Goal: Information Seeking & Learning: Learn about a topic

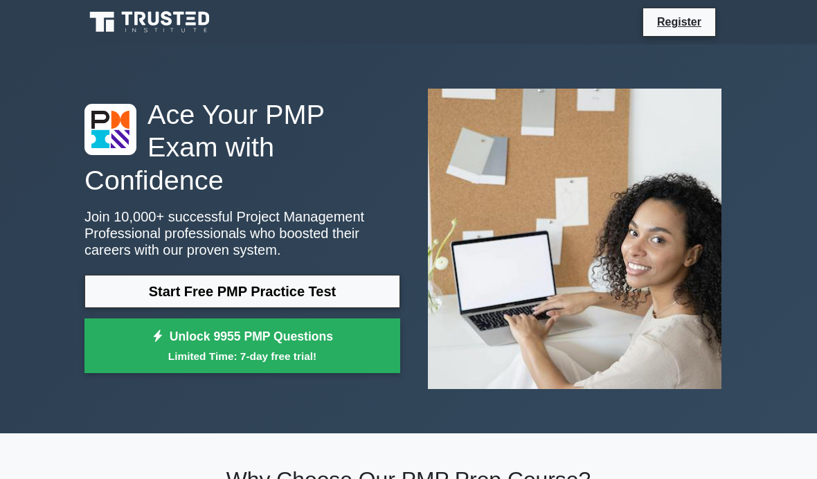
click at [138, 307] on link "Start Free PMP Practice Test" at bounding box center [243, 291] width 316 height 33
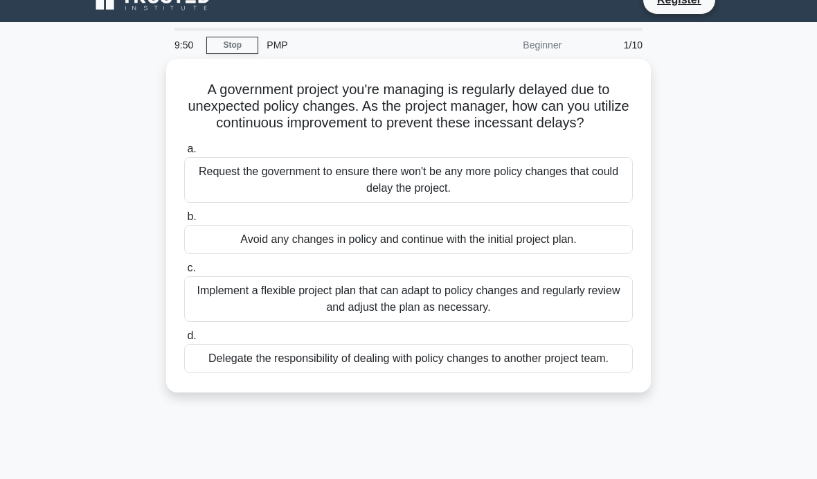
scroll to position [24, 0]
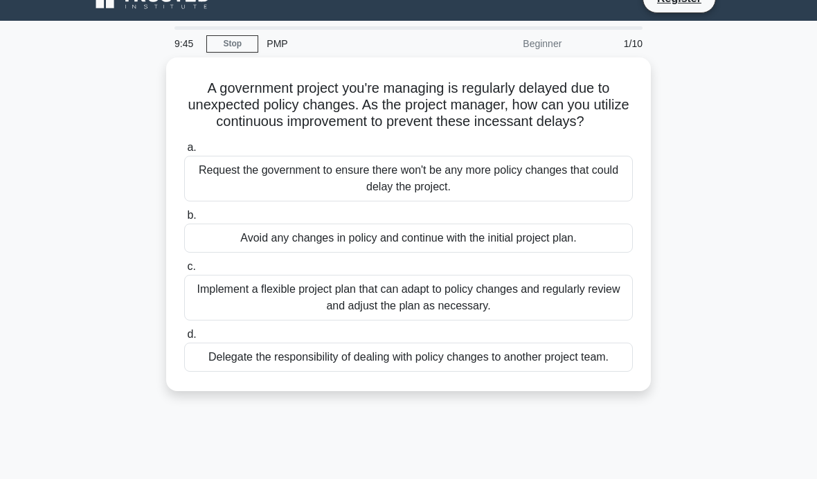
click at [554, 318] on div "Implement a flexible project plan that can adapt to policy changes and regularl…" at bounding box center [408, 298] width 449 height 46
click at [184, 272] on input "c. Implement a flexible project plan that can adapt to policy changes and regul…" at bounding box center [184, 267] width 0 height 9
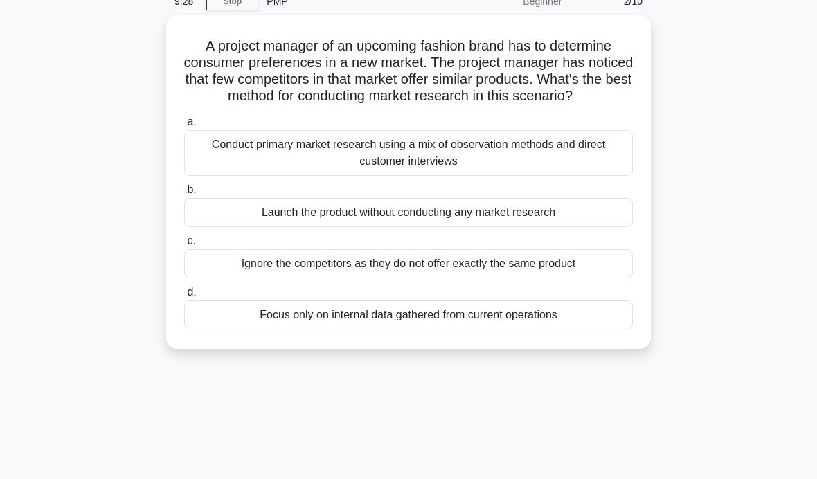
scroll to position [69, 0]
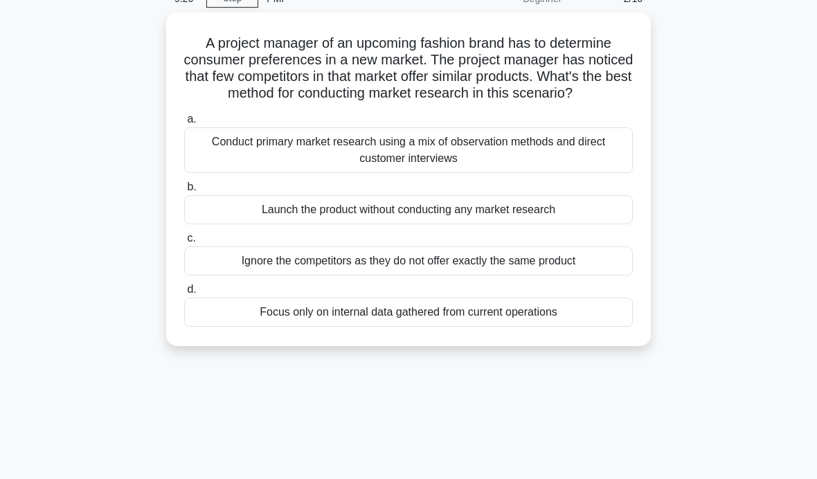
click at [562, 173] on div "Conduct primary market research using a mix of observation methods and direct c…" at bounding box center [408, 150] width 449 height 46
click at [184, 124] on input "a. Conduct primary market research using a mix of observation methods and direc…" at bounding box center [184, 119] width 0 height 9
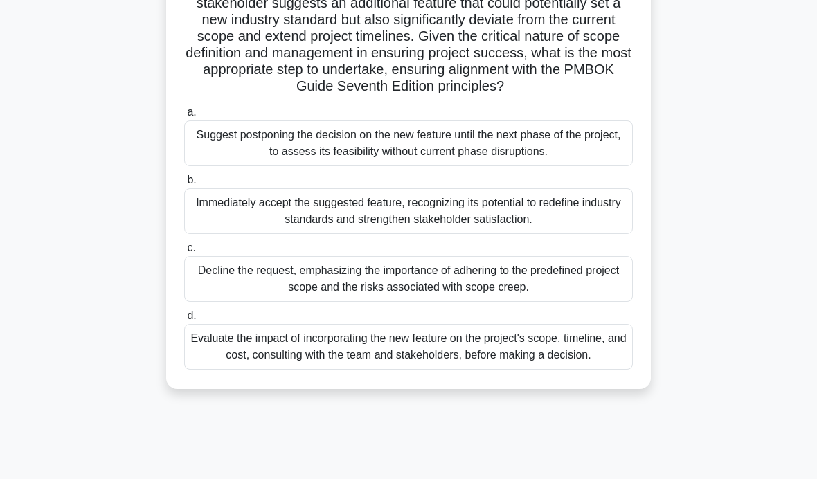
scroll to position [220, 0]
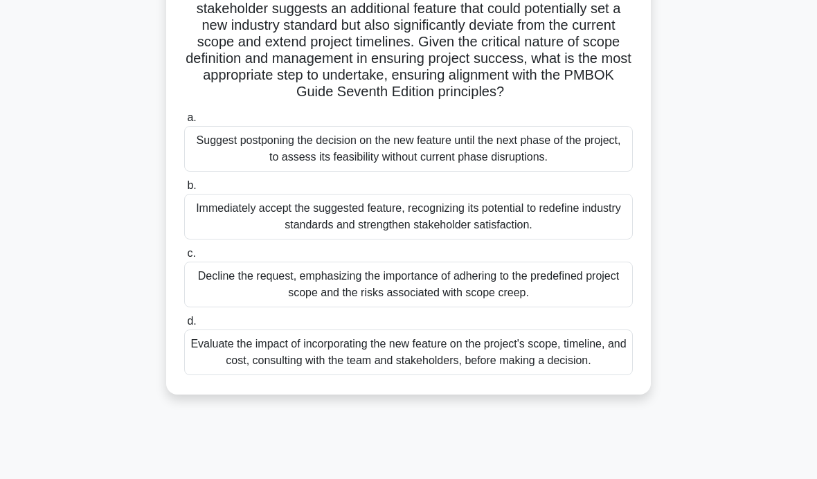
click at [206, 375] on div "Evaluate the impact of incorporating the new feature on the project's scope, ti…" at bounding box center [408, 353] width 449 height 46
click at [184, 326] on input "d. Evaluate the impact of incorporating the new feature on the project's scope,…" at bounding box center [184, 321] width 0 height 9
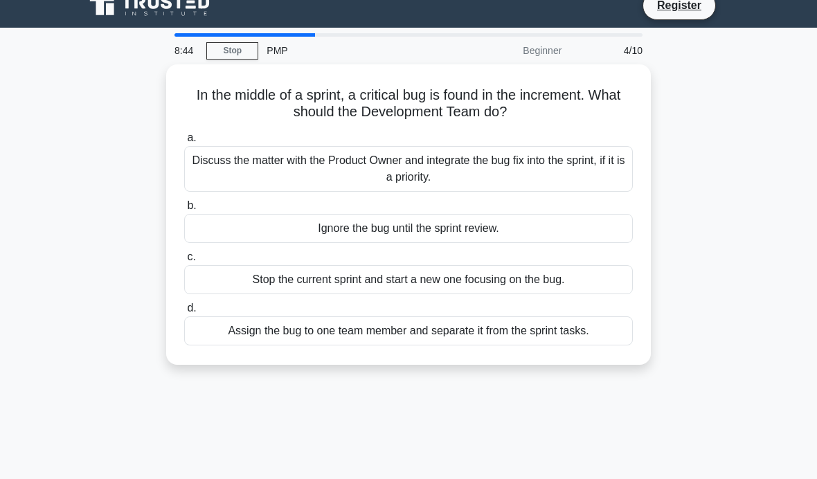
scroll to position [0, 0]
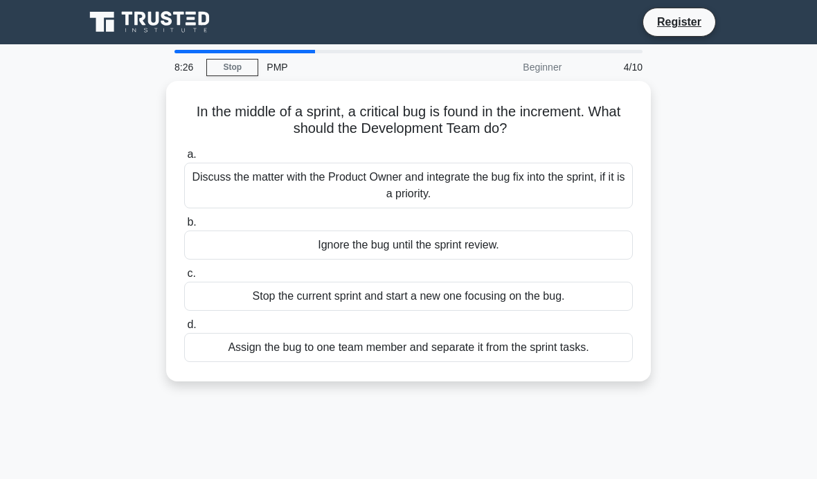
click at [200, 198] on div "Discuss the matter with the Product Owner and integrate the bug fix into the sp…" at bounding box center [408, 186] width 449 height 46
click at [184, 159] on input "a. Discuss the matter with the Product Owner and integrate the bug fix into the…" at bounding box center [184, 154] width 0 height 9
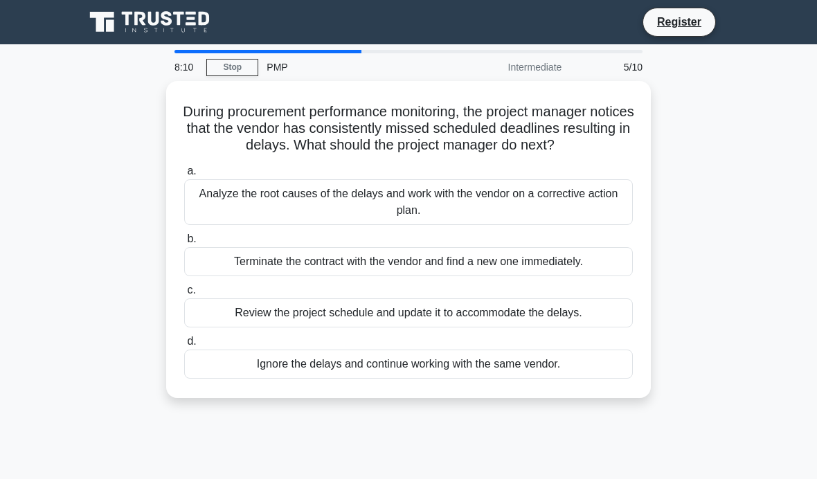
click at [206, 214] on div "Analyze the root causes of the delays and work with the vendor on a corrective …" at bounding box center [408, 202] width 449 height 46
click at [184, 176] on input "a. Analyze the root causes of the delays and work with the vendor on a correcti…" at bounding box center [184, 171] width 0 height 9
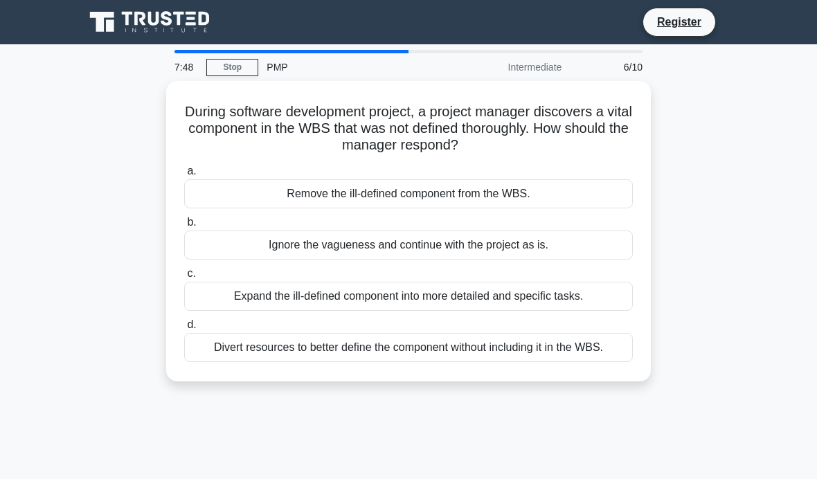
click at [209, 302] on div "Expand the ill-defined component into more detailed and specific tasks." at bounding box center [408, 296] width 449 height 29
click at [184, 278] on input "c. Expand the ill-defined component into more detailed and specific tasks." at bounding box center [184, 273] width 0 height 9
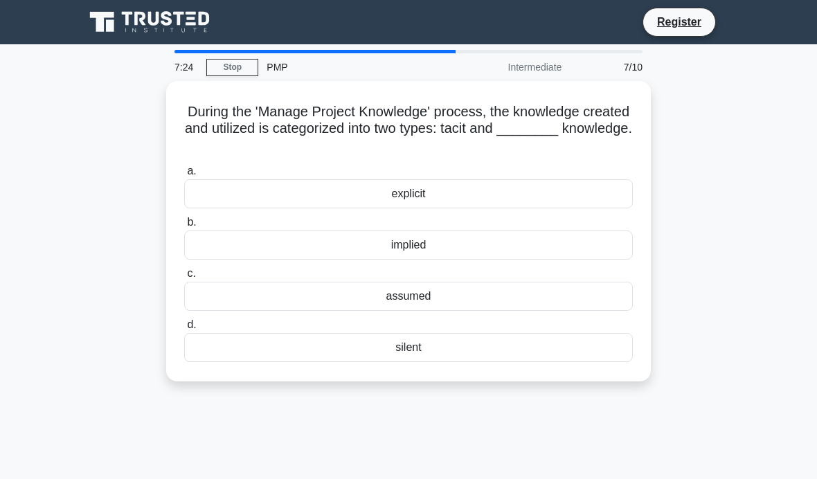
click at [200, 201] on div "explicit" at bounding box center [408, 193] width 449 height 29
click at [184, 176] on input "a. explicit" at bounding box center [184, 171] width 0 height 9
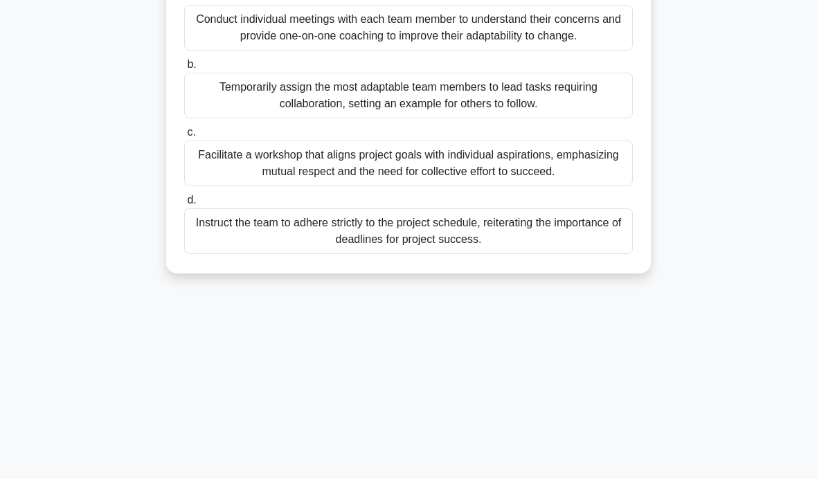
scroll to position [210, 0]
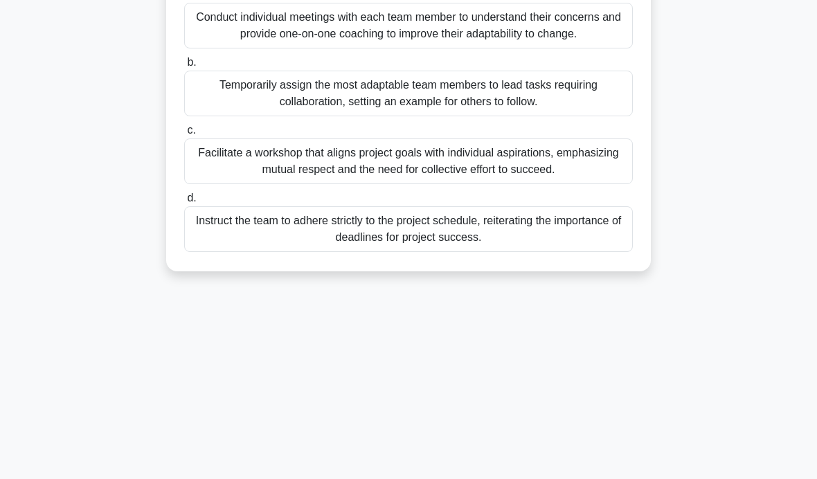
click at [199, 184] on div "Facilitate a workshop that aligns project goals with individual aspirations, em…" at bounding box center [408, 162] width 449 height 46
click at [184, 135] on input "c. Facilitate a workshop that aligns project goals with individual aspirations,…" at bounding box center [184, 130] width 0 height 9
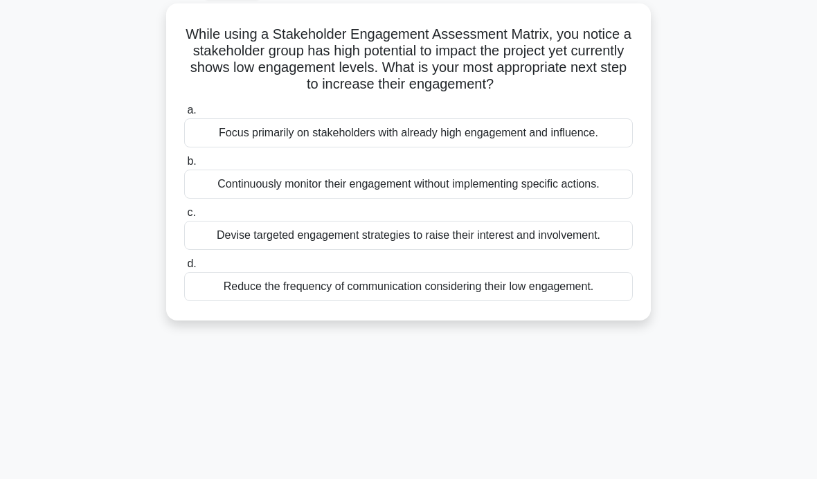
scroll to position [80, 0]
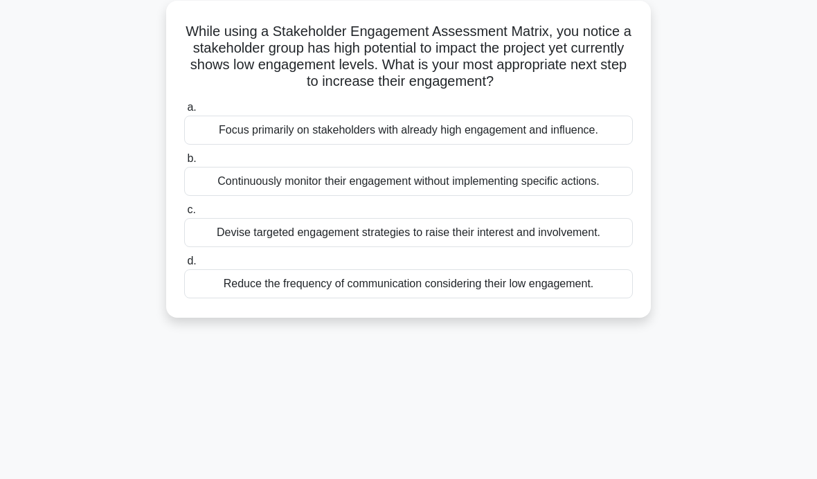
click at [212, 247] on div "Devise targeted engagement strategies to raise their interest and involvement." at bounding box center [408, 232] width 449 height 29
click at [184, 215] on input "c. Devise targeted engagement strategies to raise their interest and involvemen…" at bounding box center [184, 210] width 0 height 9
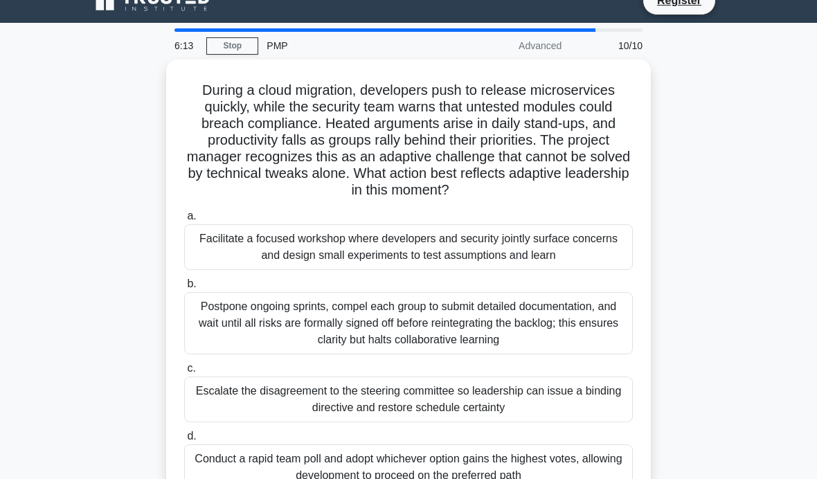
scroll to position [33, 0]
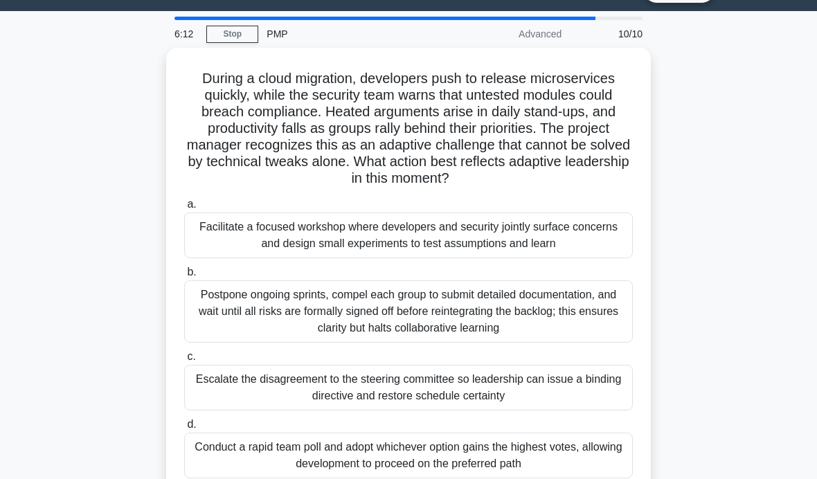
click at [537, 254] on div "Facilitate a focused workshop where developers and security jointly surface con…" at bounding box center [408, 236] width 449 height 46
click at [184, 209] on input "a. Facilitate a focused workshop where developers and security jointly surface …" at bounding box center [184, 204] width 0 height 9
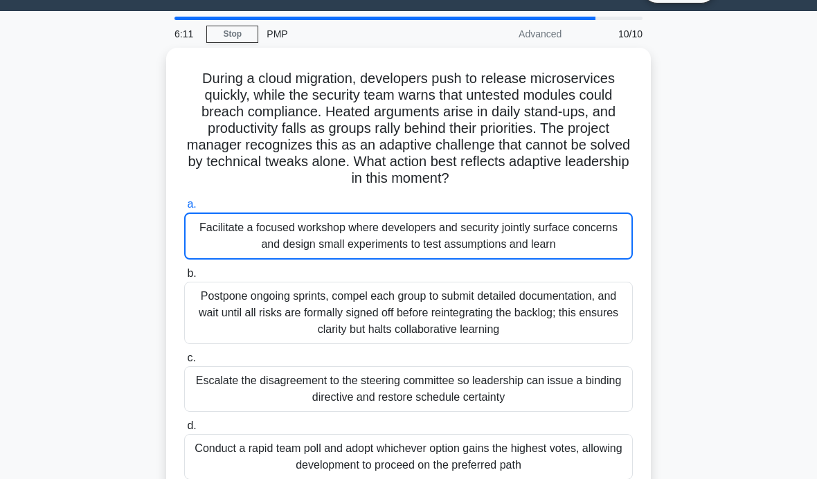
click at [557, 213] on div "Facilitate a focused workshop where developers and security jointly surface con…" at bounding box center [408, 236] width 449 height 47
click at [184, 209] on input "a. Facilitate a focused workshop where developers and security jointly surface …" at bounding box center [184, 204] width 0 height 9
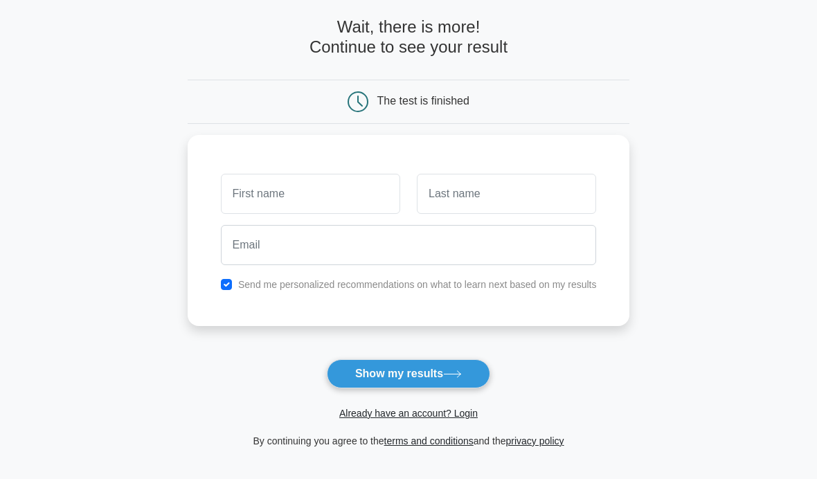
scroll to position [62, 0]
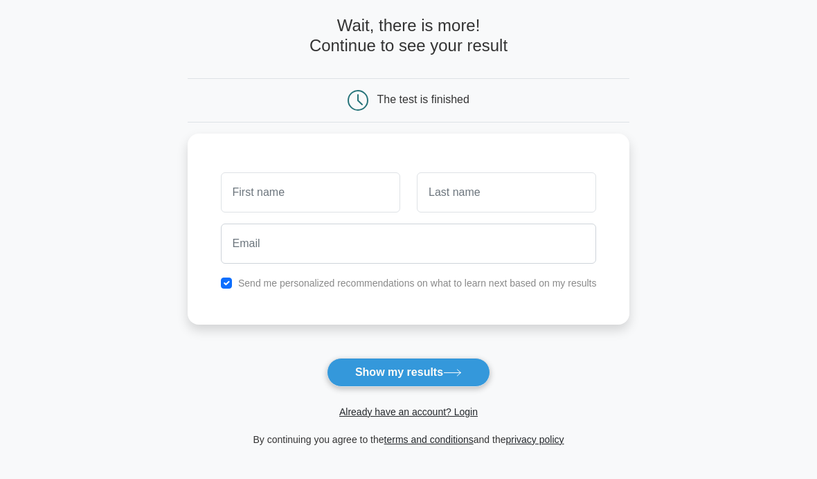
click at [483, 373] on button "Show my results" at bounding box center [408, 372] width 163 height 29
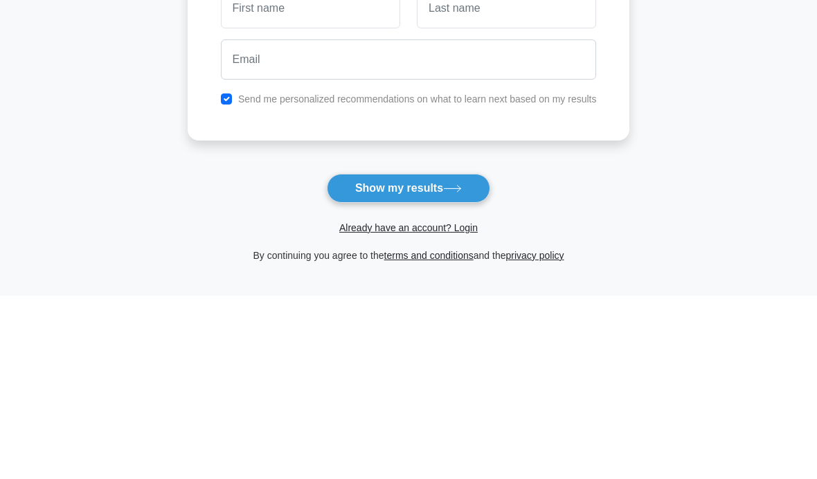
click at [221, 278] on input "checkbox" at bounding box center [226, 283] width 11 height 11
checkbox input "false"
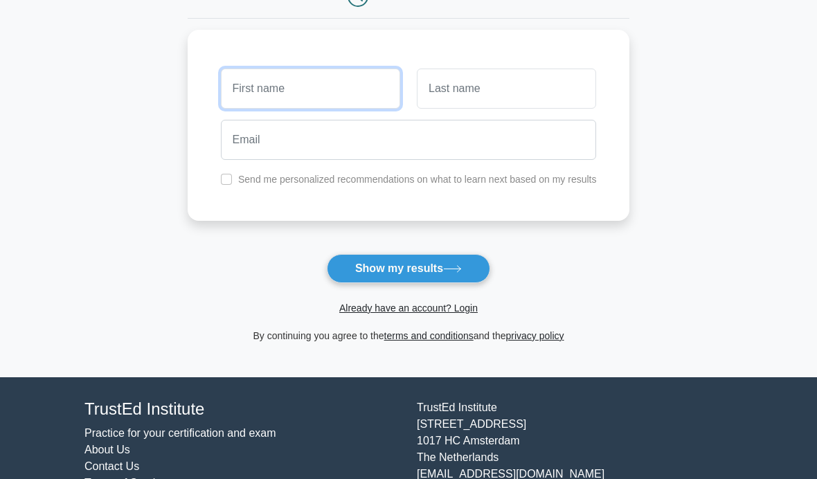
click at [360, 87] on input "text" at bounding box center [310, 89] width 179 height 40
type input "Ri"
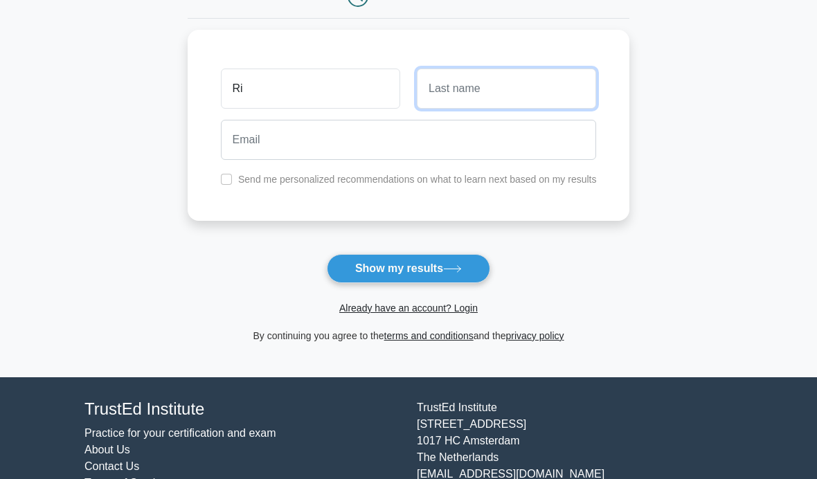
click at [535, 92] on input "text" at bounding box center [506, 89] width 179 height 40
type input "[PERSON_NAME]"
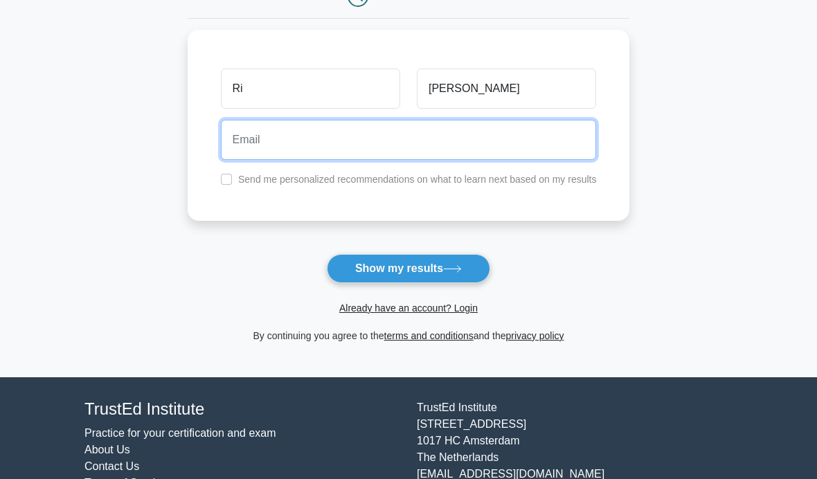
click at [536, 134] on input "email" at bounding box center [409, 140] width 376 height 40
type input "twst@gmail.com"
click at [408, 267] on button "Show my results" at bounding box center [408, 268] width 163 height 29
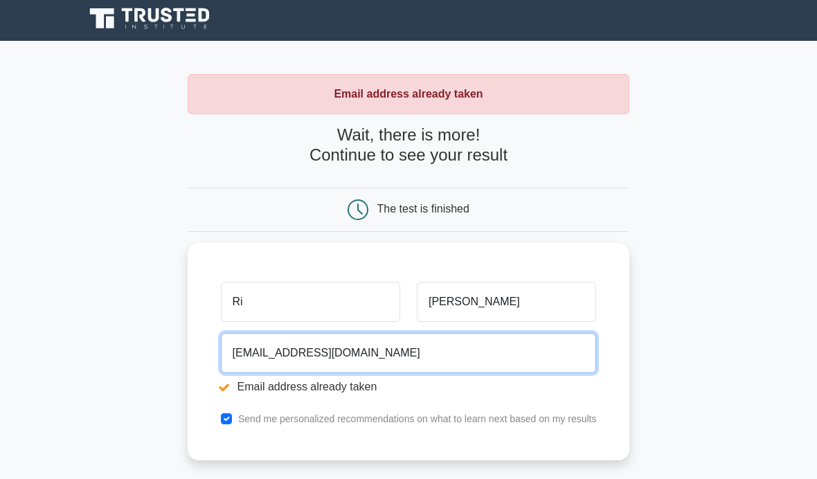
click at [221, 357] on input "[EMAIL_ADDRESS][DOMAIN_NAME]" at bounding box center [409, 353] width 376 height 40
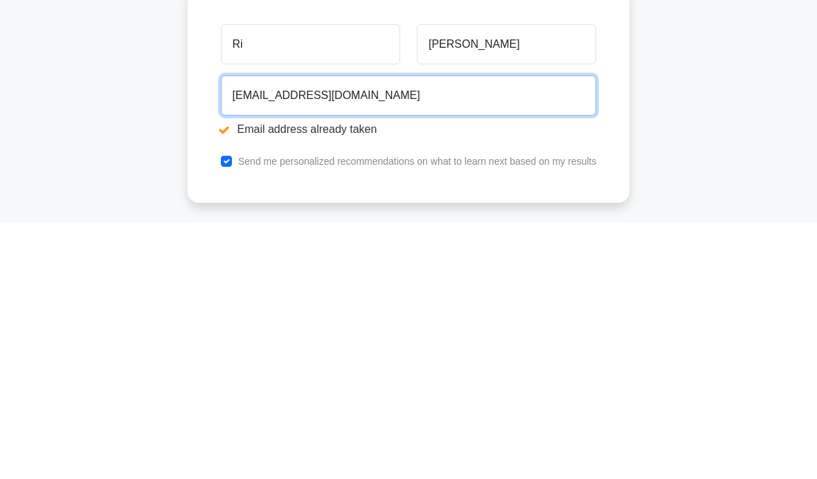
click at [222, 333] on input "[EMAIL_ADDRESS][DOMAIN_NAME]" at bounding box center [409, 353] width 376 height 40
click at [221, 333] on input "[EMAIL_ADDRESS][DOMAIN_NAME]" at bounding box center [409, 353] width 376 height 40
type input "[EMAIL_ADDRESS][DOMAIN_NAME]"
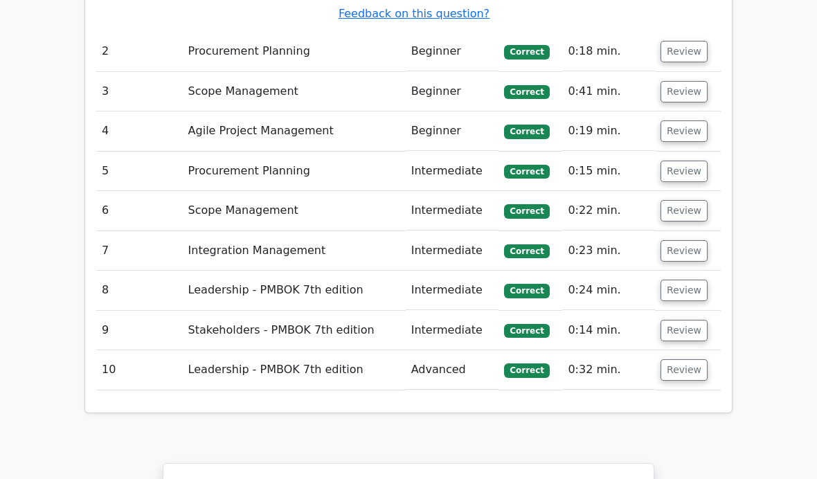
scroll to position [1989, 0]
click at [677, 281] on button "Review" at bounding box center [684, 291] width 47 height 21
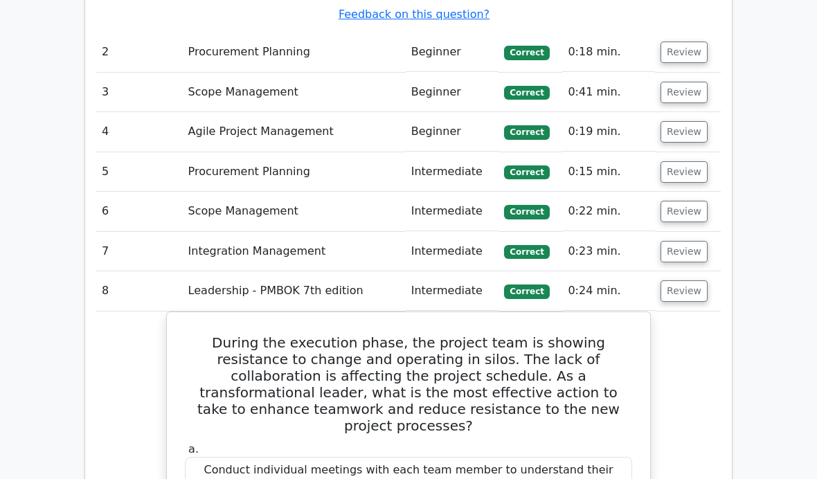
scroll to position [1978, 0]
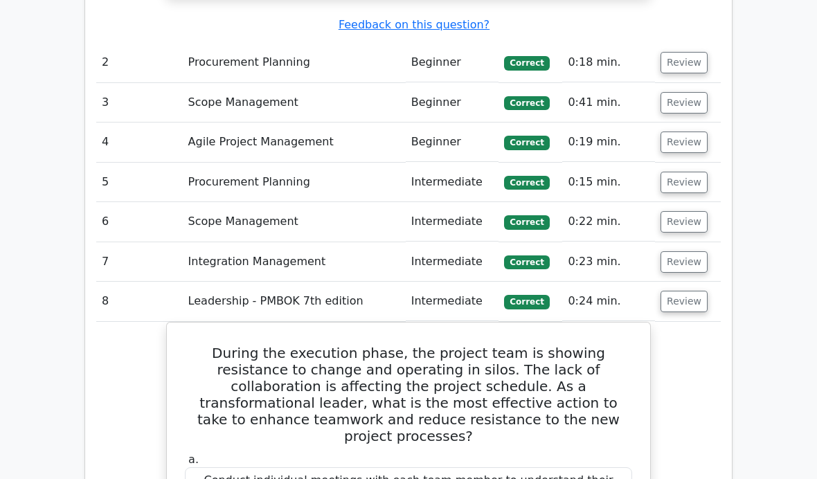
click at [672, 251] on button "Review" at bounding box center [684, 261] width 47 height 21
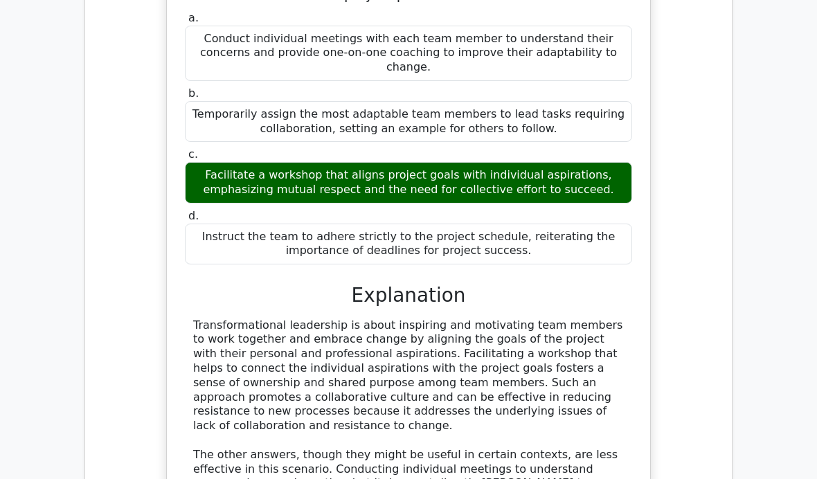
scroll to position [3073, 0]
